Goal: Information Seeking & Learning: Learn about a topic

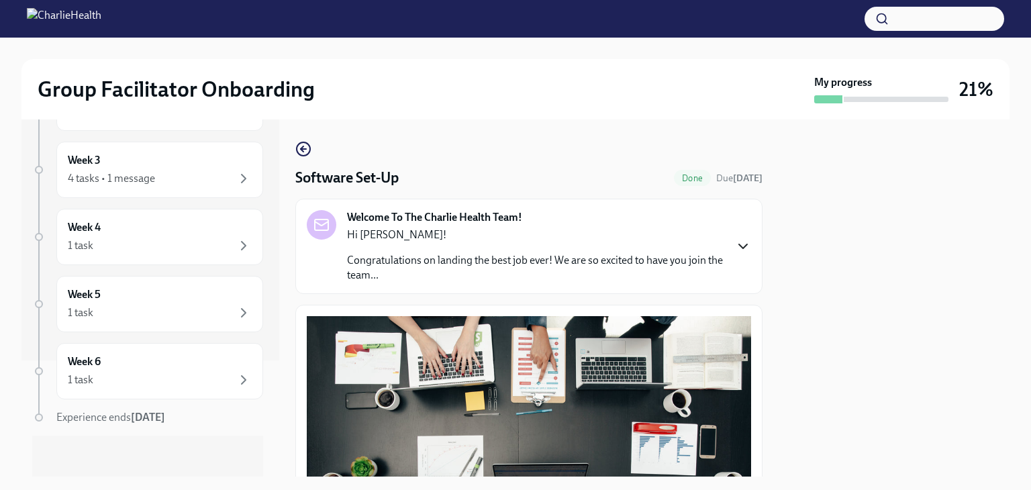
click at [735, 247] on icon "button" at bounding box center [743, 246] width 16 height 16
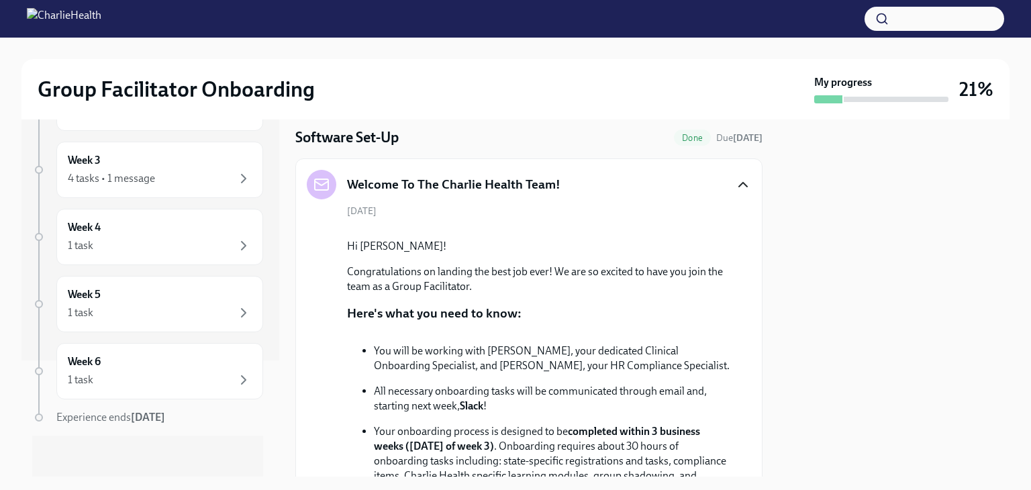
scroll to position [40, 0]
click at [735, 187] on icon "button" at bounding box center [743, 185] width 16 height 16
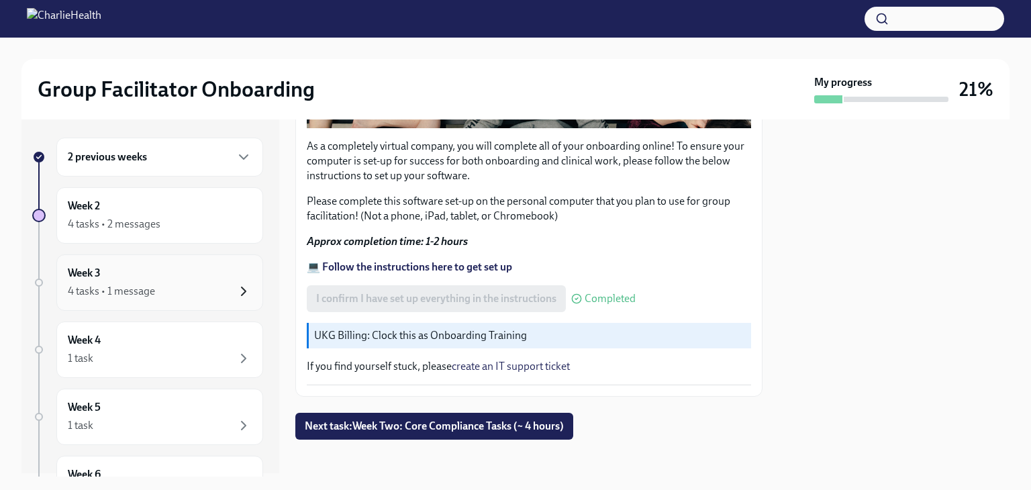
scroll to position [0, 0]
click at [158, 282] on div "Week 3 4 tasks • 1 message" at bounding box center [160, 286] width 184 height 34
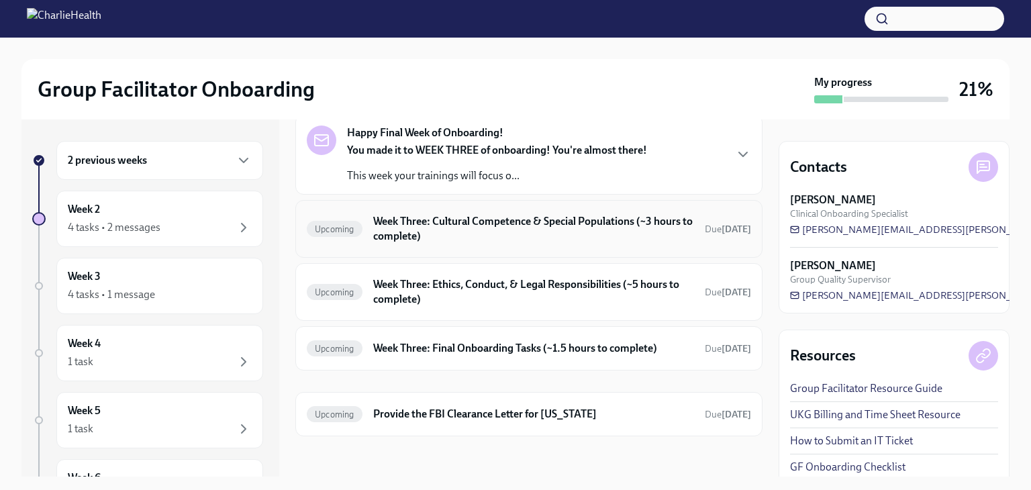
scroll to position [68, 0]
click at [439, 215] on h6 "Week Three: Cultural Competence & Special Populations (~3 hours to complete)" at bounding box center [533, 228] width 321 height 30
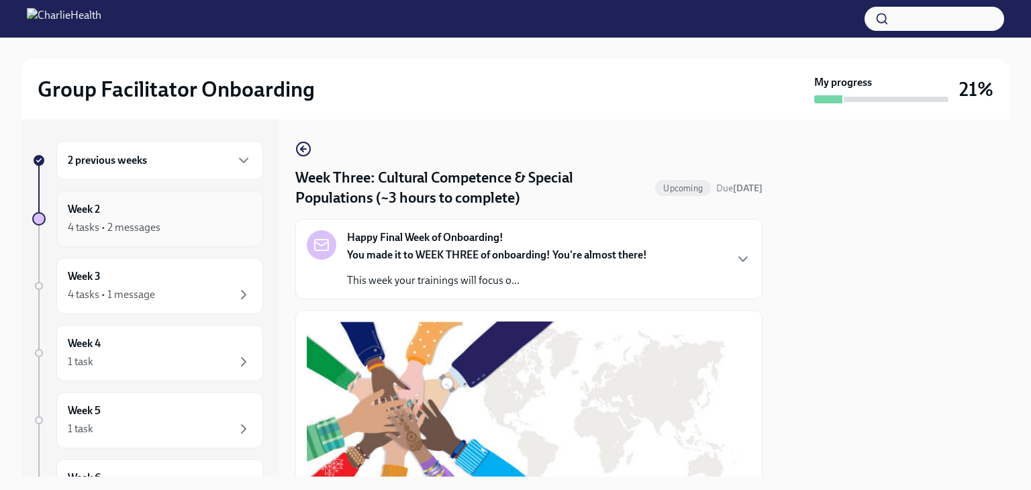
click at [215, 217] on div "Week 2 4 tasks • 2 messages" at bounding box center [160, 219] width 184 height 34
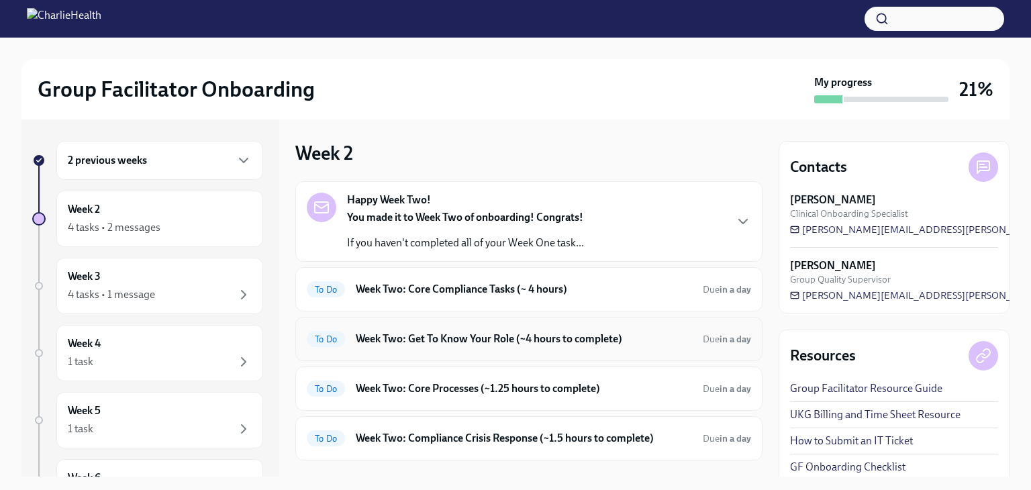
scroll to position [67, 0]
